Goal: Complete application form: Complete application form

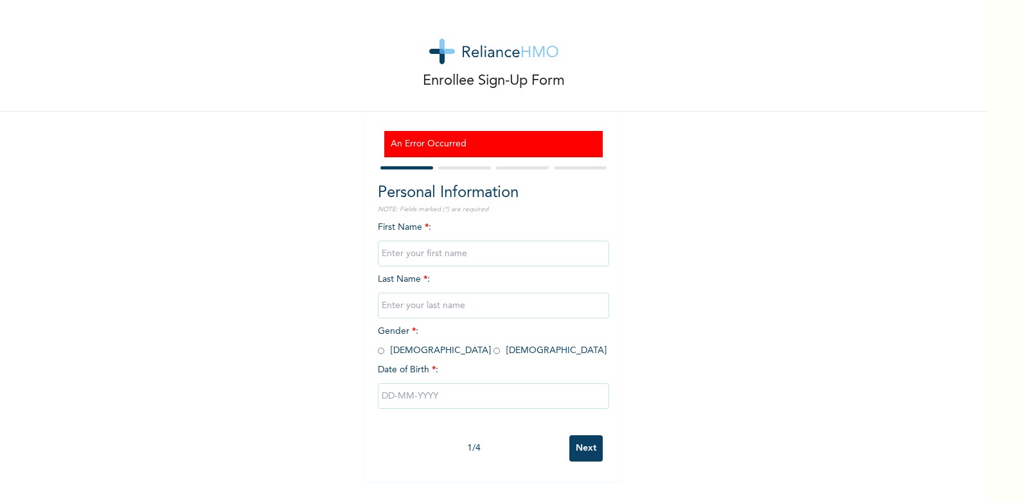
click at [423, 244] on input "text" at bounding box center [493, 254] width 231 height 26
type input "ogboru"
type input "[PERSON_NAME]"
click at [423, 310] on input "[PERSON_NAME]" at bounding box center [493, 306] width 231 height 26
click at [331, 346] on div "Enrollee Sign-Up Form An Error Occurred Personal Information NOTE: Fields marke…" at bounding box center [493, 240] width 987 height 481
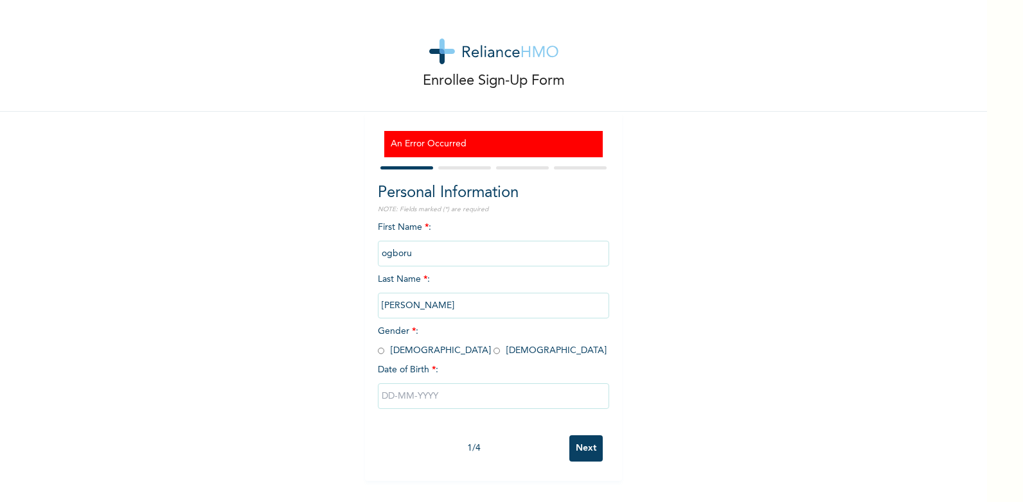
click at [378, 349] on input "radio" at bounding box center [381, 351] width 6 height 12
radio input "true"
click at [435, 395] on input "text" at bounding box center [493, 397] width 231 height 26
select select "8"
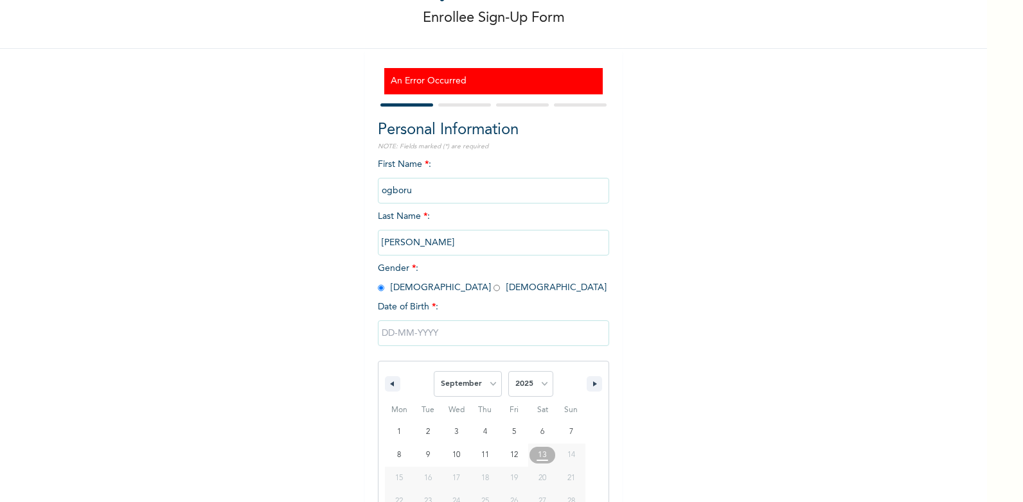
scroll to position [121, 0]
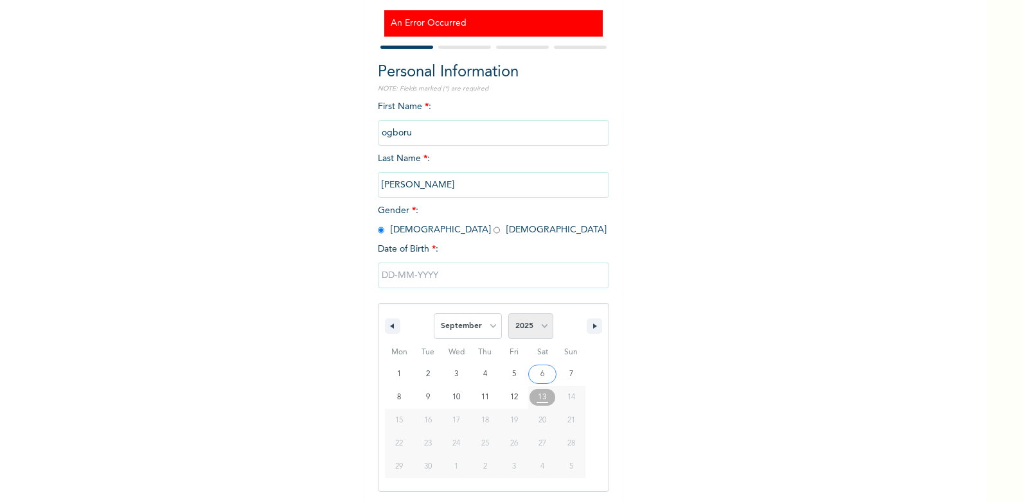
click at [543, 329] on select "2025 2024 2023 2022 2021 2020 2019 2018 2017 2016 2015 2014 2013 2012 2011 2010…" at bounding box center [530, 327] width 45 height 26
select select "1980"
click at [508, 314] on select "2025 2024 2023 2022 2021 2020 2019 2018 2017 2016 2015 2014 2013 2012 2011 2010…" at bounding box center [530, 327] width 45 height 26
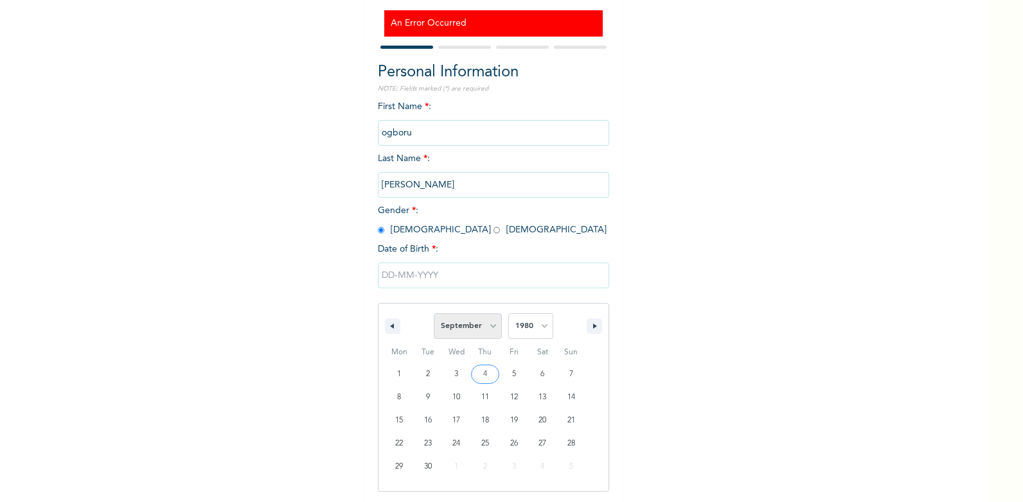
click at [485, 328] on select "January February March April May June July August September October November De…" at bounding box center [468, 327] width 68 height 26
select select "9"
click at [434, 314] on select "January February March April May June July August September October November De…" at bounding box center [468, 327] width 68 height 26
type input "10/25/1980"
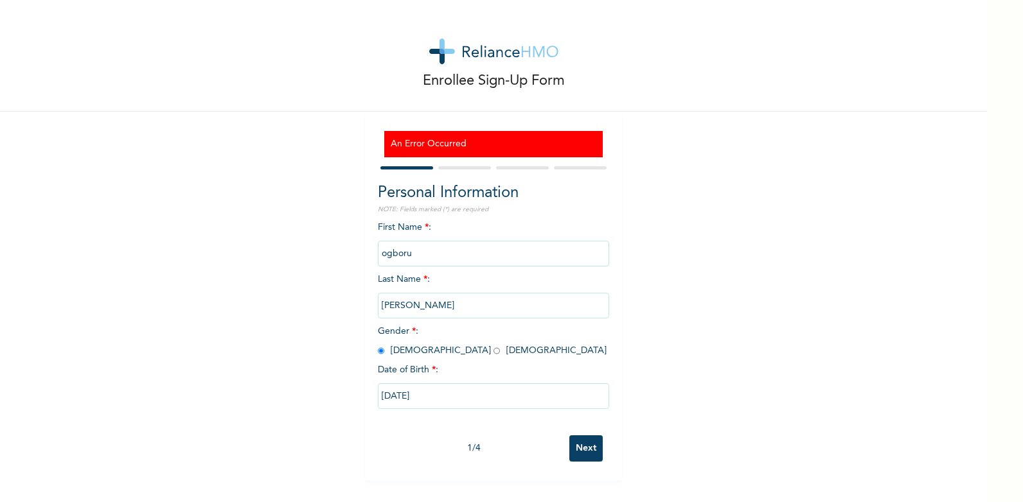
click at [582, 451] on input "Next" at bounding box center [585, 449] width 33 height 26
